Goal: Transaction & Acquisition: Subscribe to service/newsletter

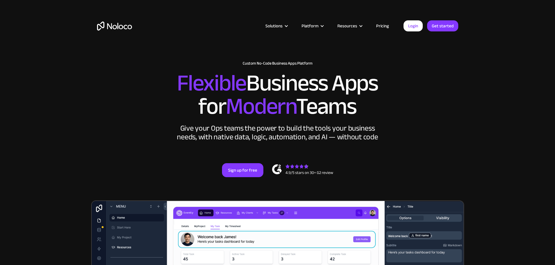
click at [378, 27] on link "Pricing" at bounding box center [382, 26] width 27 height 8
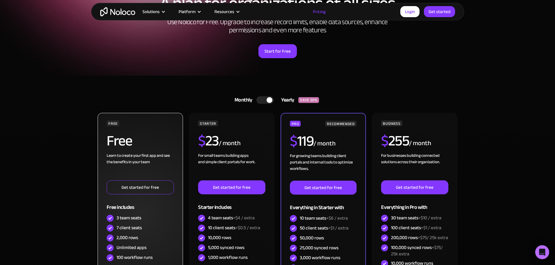
scroll to position [146, 0]
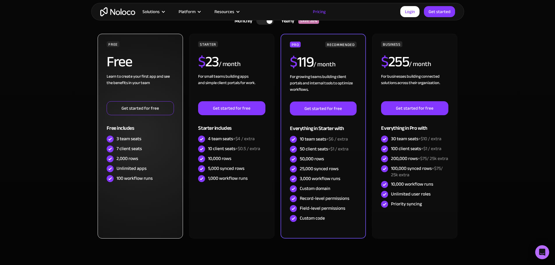
click at [142, 107] on link "Get started for free" at bounding box center [140, 108] width 67 height 14
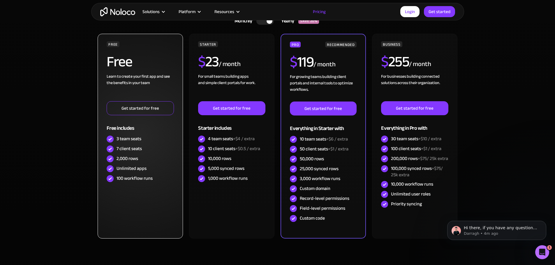
scroll to position [0, 0]
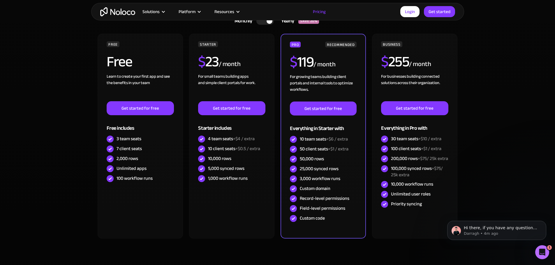
click at [269, 24] on div at bounding box center [264, 21] width 17 height 8
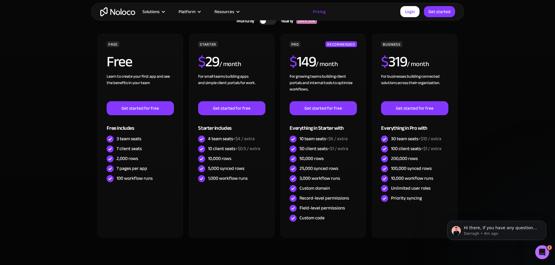
click at [266, 21] on div "Solutions Use Cases Business Types Project Management Keep track of customers, …" at bounding box center [277, 11] width 555 height 23
click at [261, 22] on div "Solutions Use Cases Business Types Project Management Keep track of customers, …" at bounding box center [277, 11] width 555 height 23
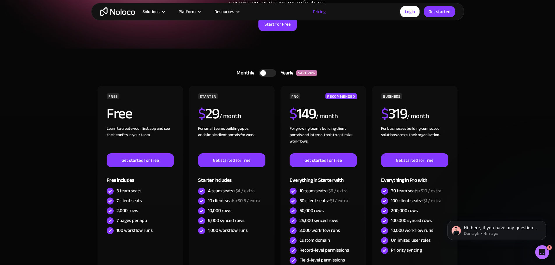
scroll to position [87, 0]
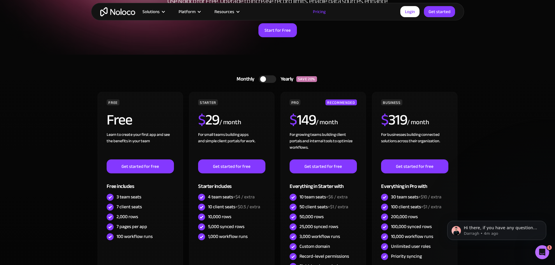
click at [264, 79] on div at bounding box center [263, 79] width 6 height 6
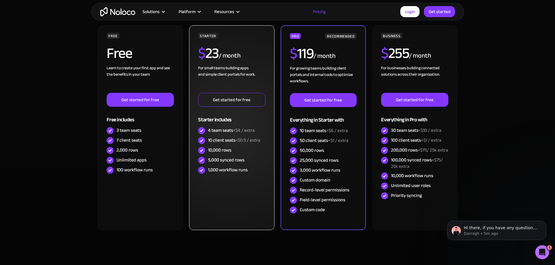
scroll to position [175, 0]
